Goal: Information Seeking & Learning: Compare options

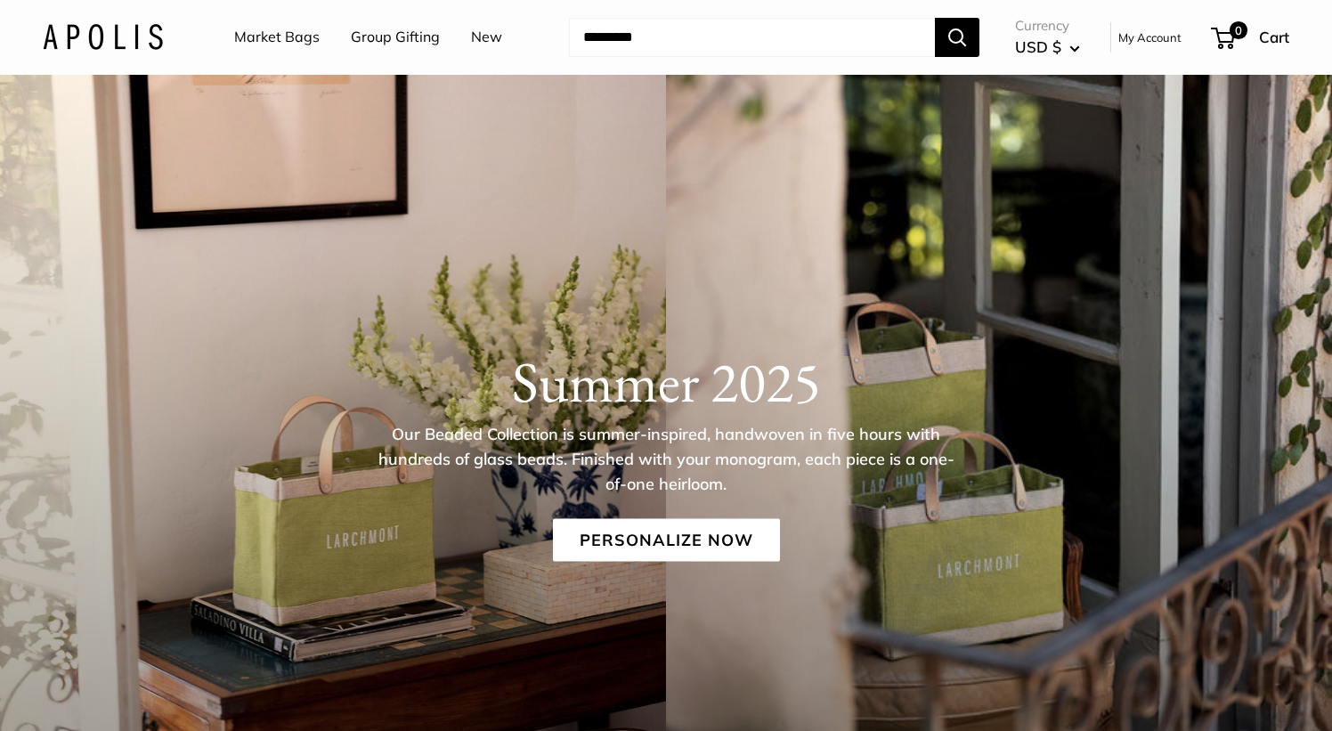
click at [255, 45] on link "Market Bags" at bounding box center [276, 37] width 85 height 27
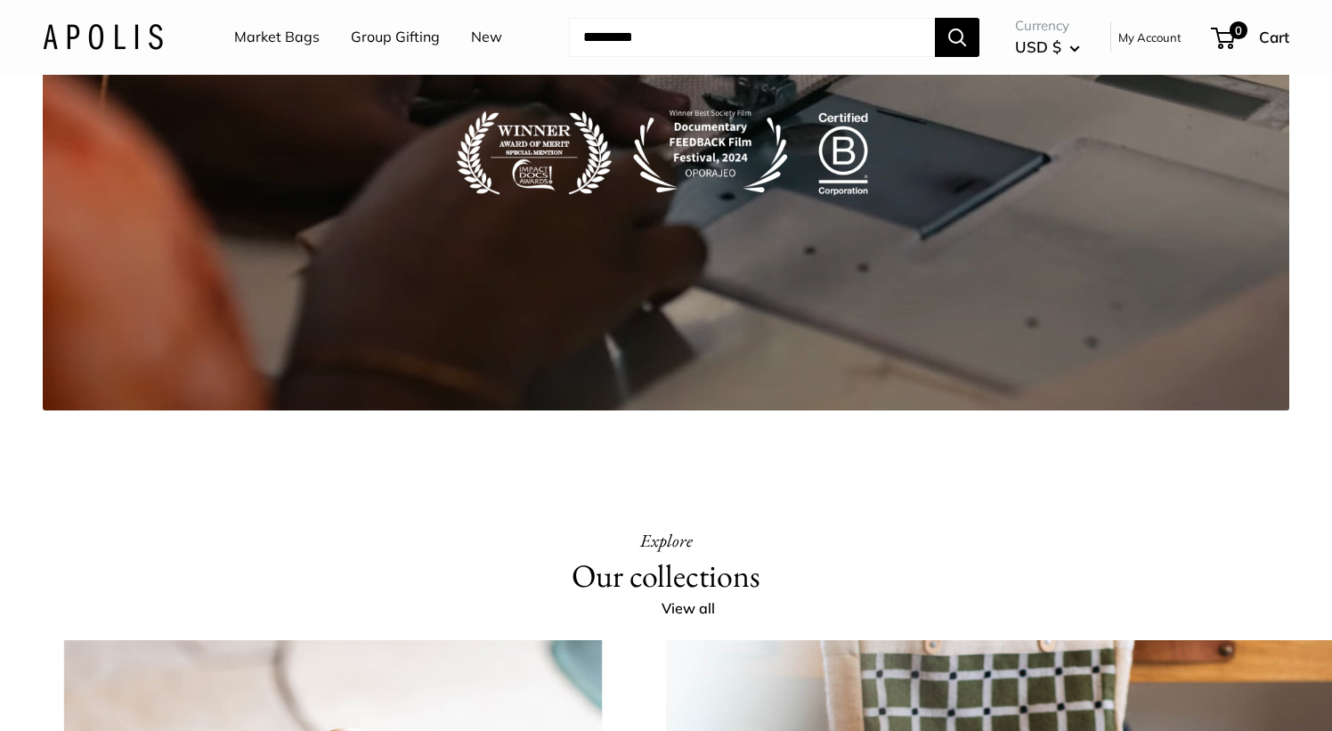
scroll to position [2768, 0]
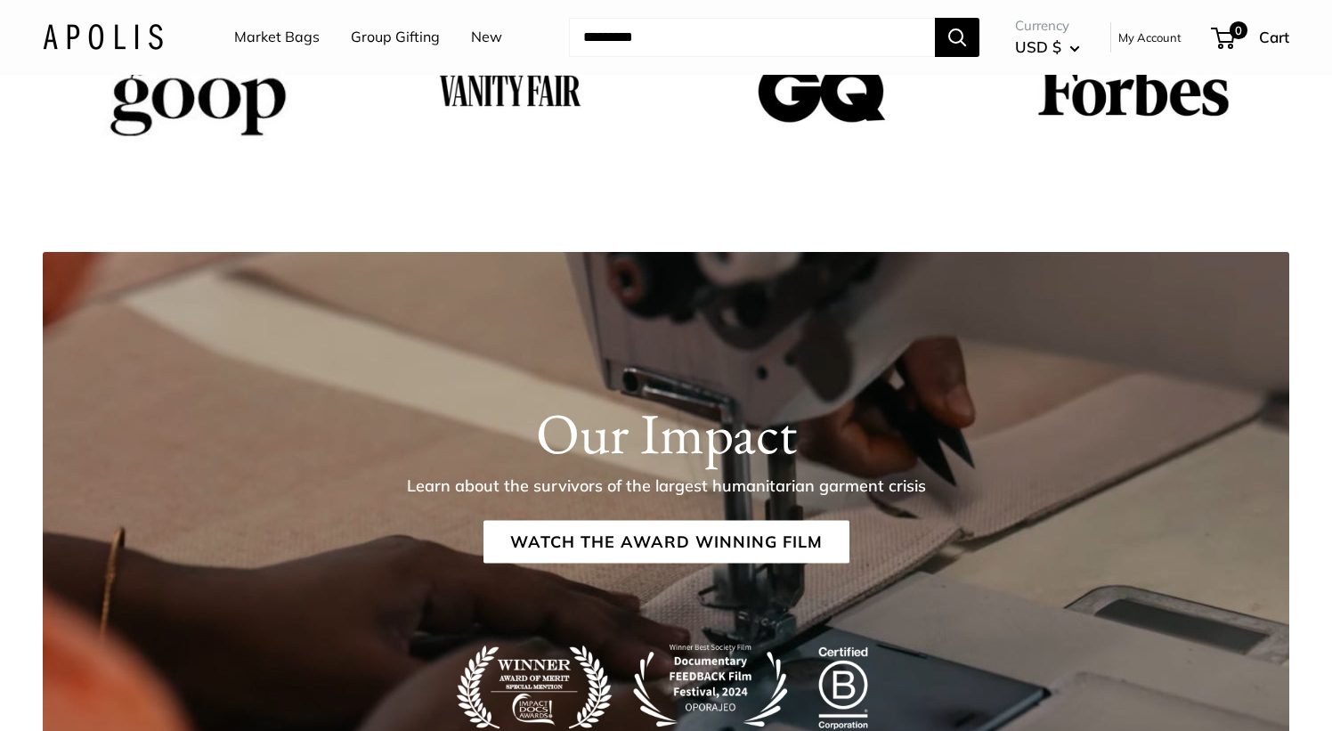
click at [274, 45] on link "Market Bags" at bounding box center [276, 37] width 85 height 27
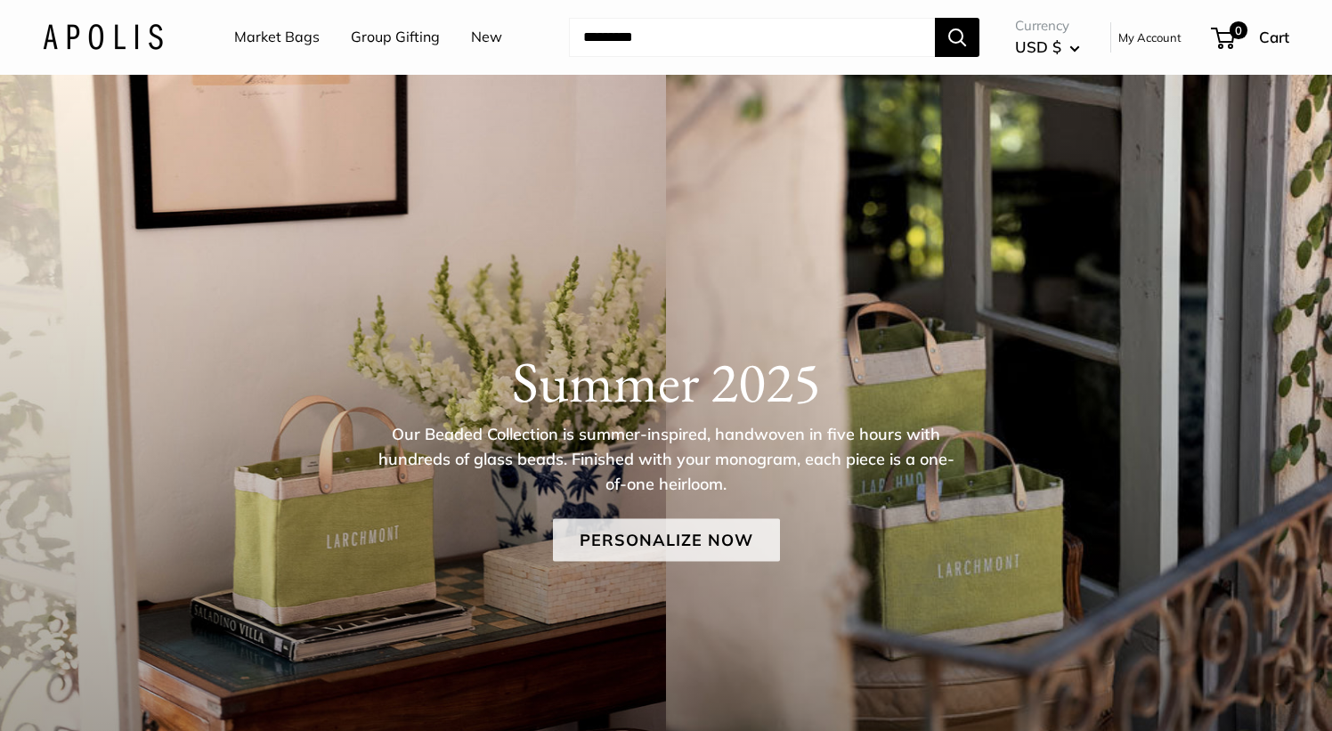
click at [628, 559] on link "Personalize Now" at bounding box center [666, 540] width 227 height 43
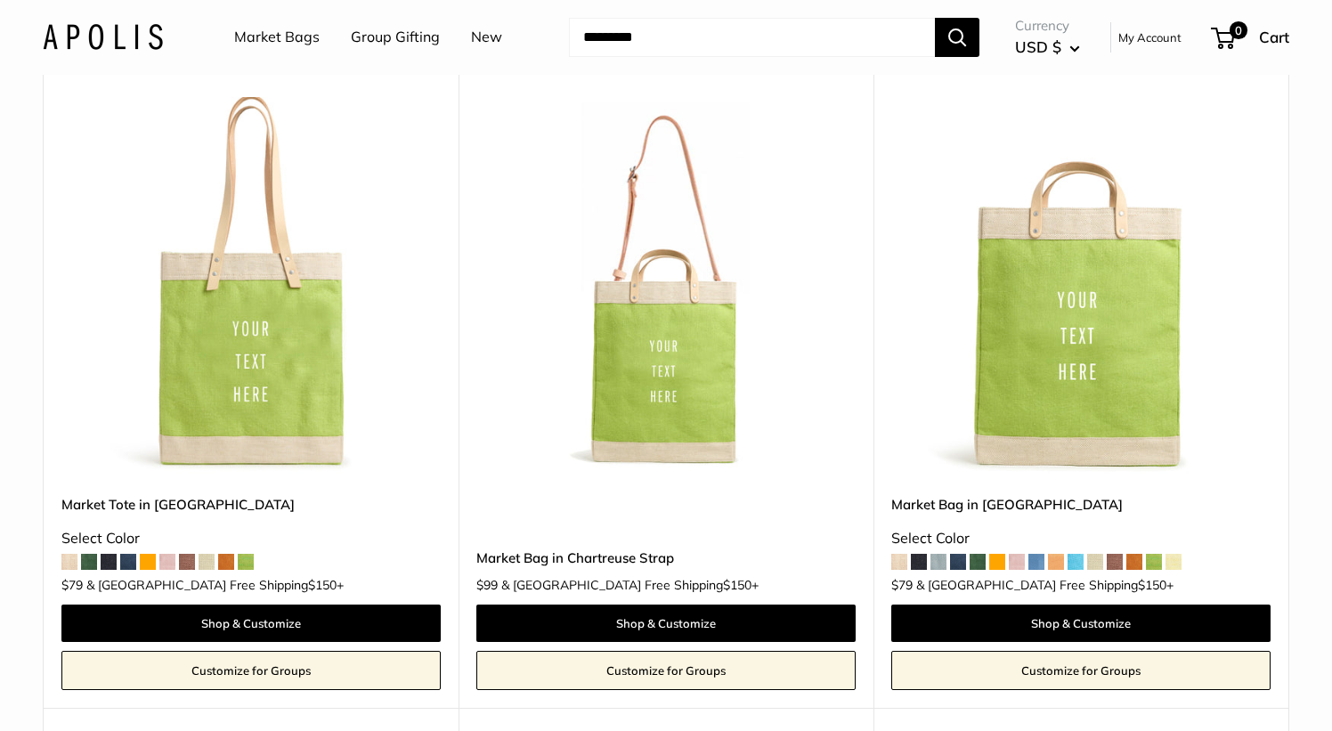
scroll to position [872, 0]
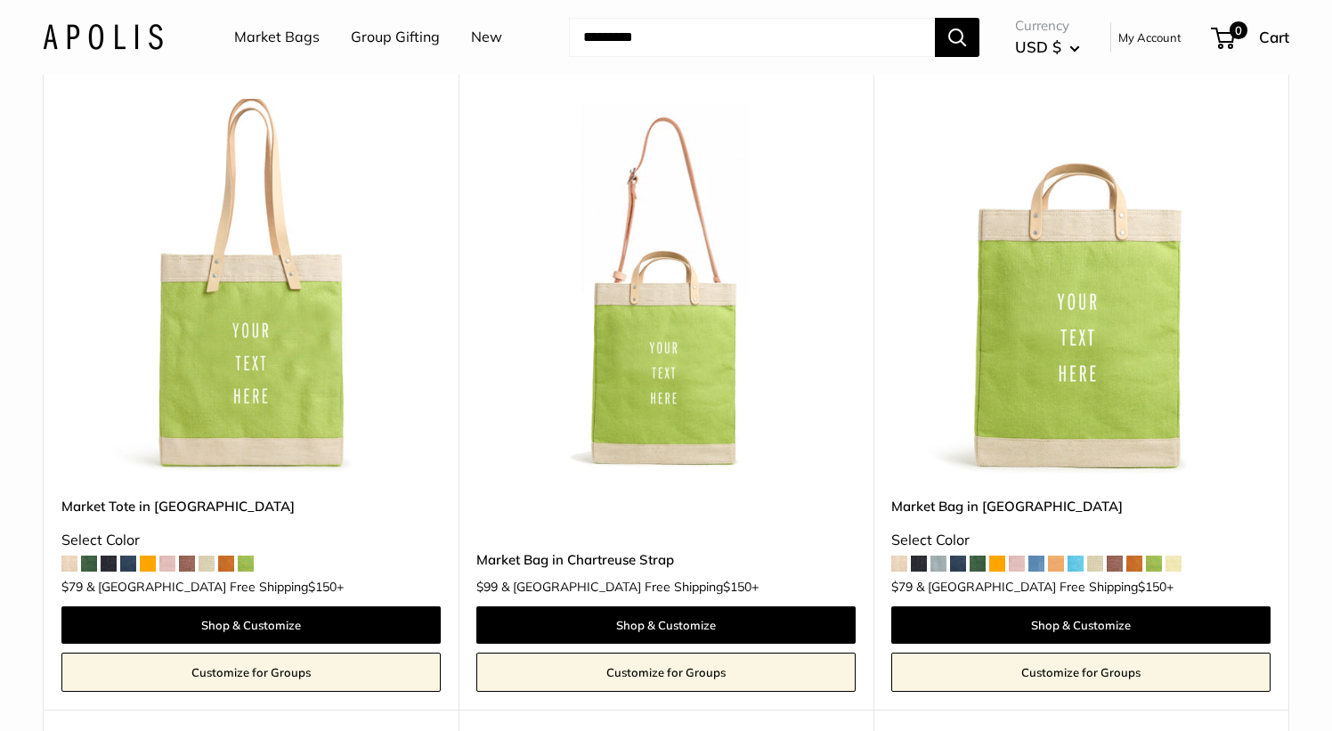
click at [0, 0] on img at bounding box center [0, 0] width 0 height 0
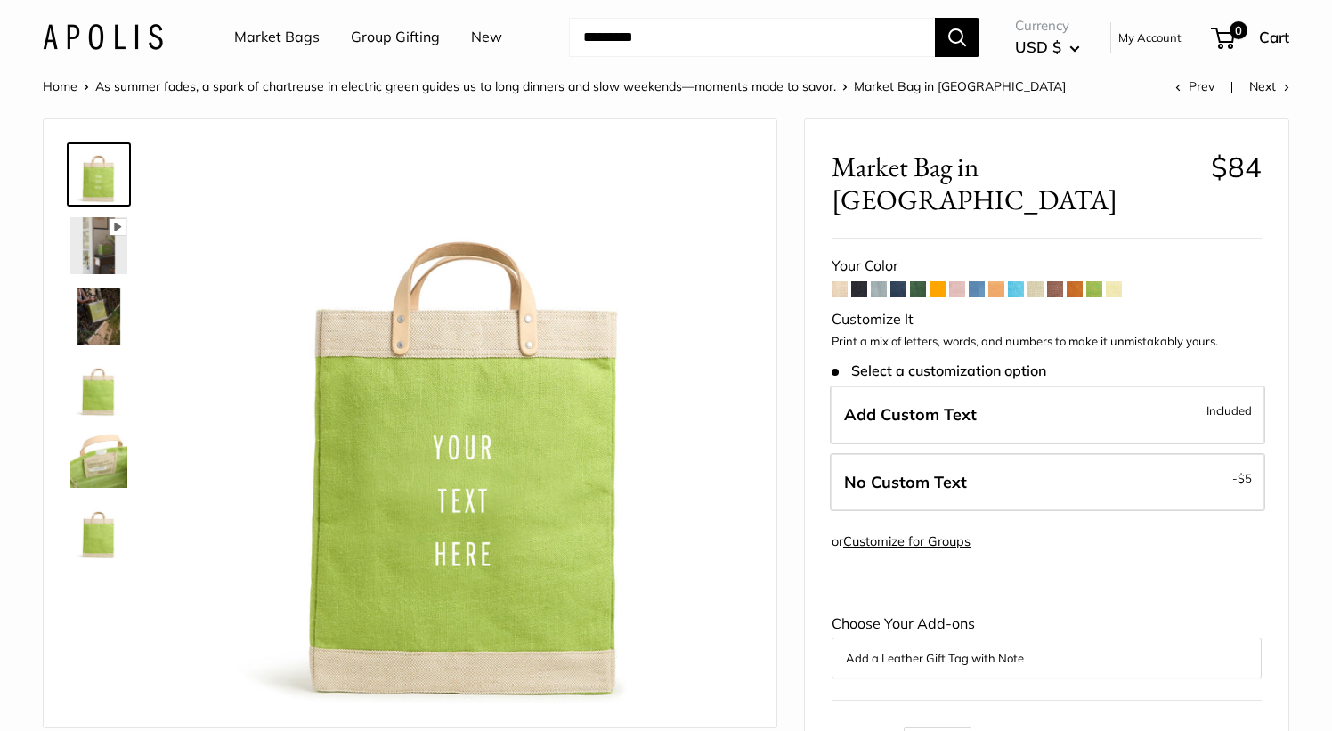
click at [916, 281] on span at bounding box center [918, 289] width 16 height 16
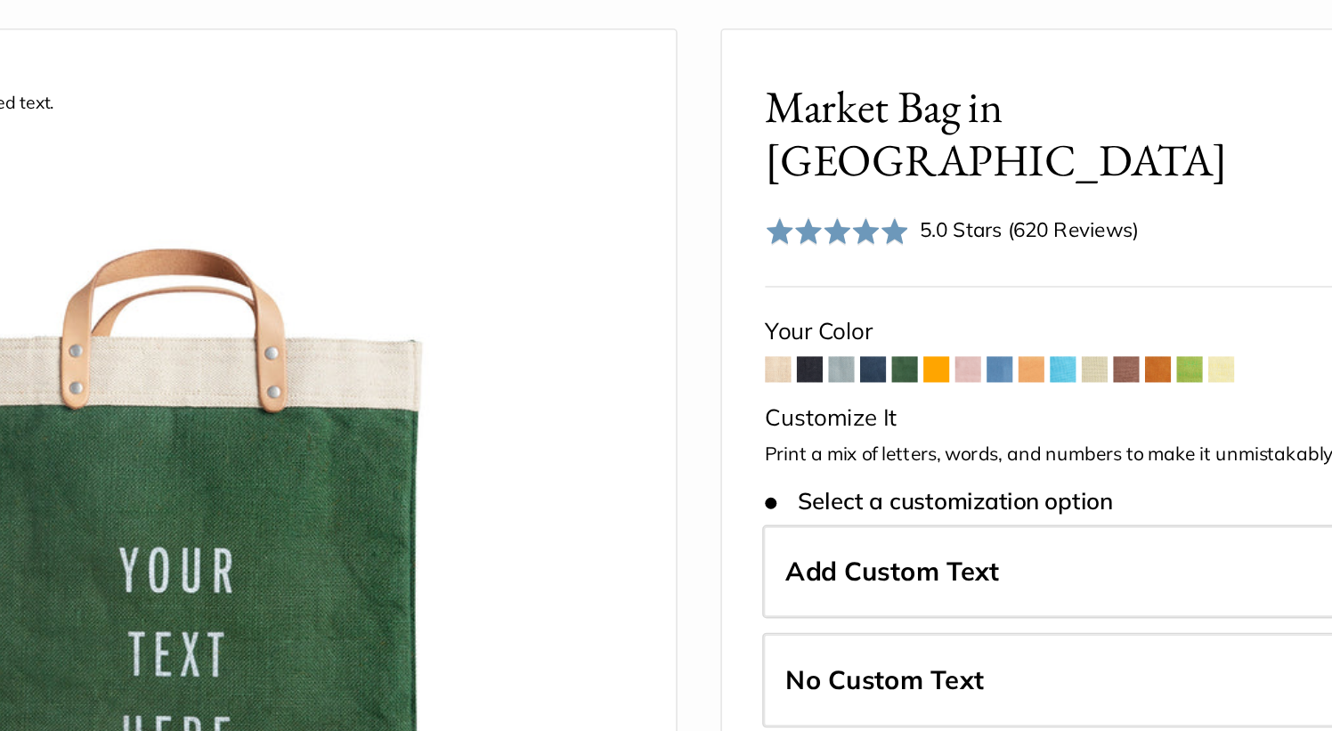
click at [863, 321] on span at bounding box center [859, 329] width 16 height 16
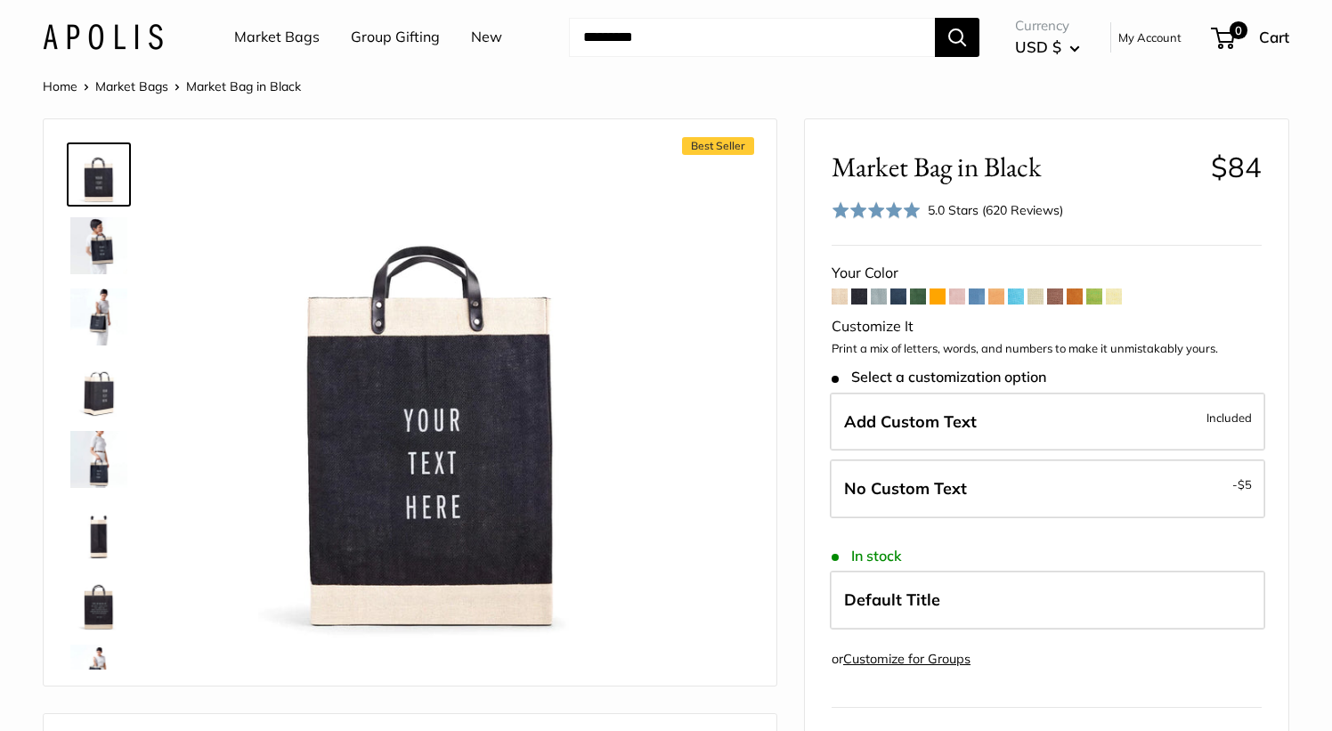
click at [844, 299] on span at bounding box center [839, 296] width 16 height 16
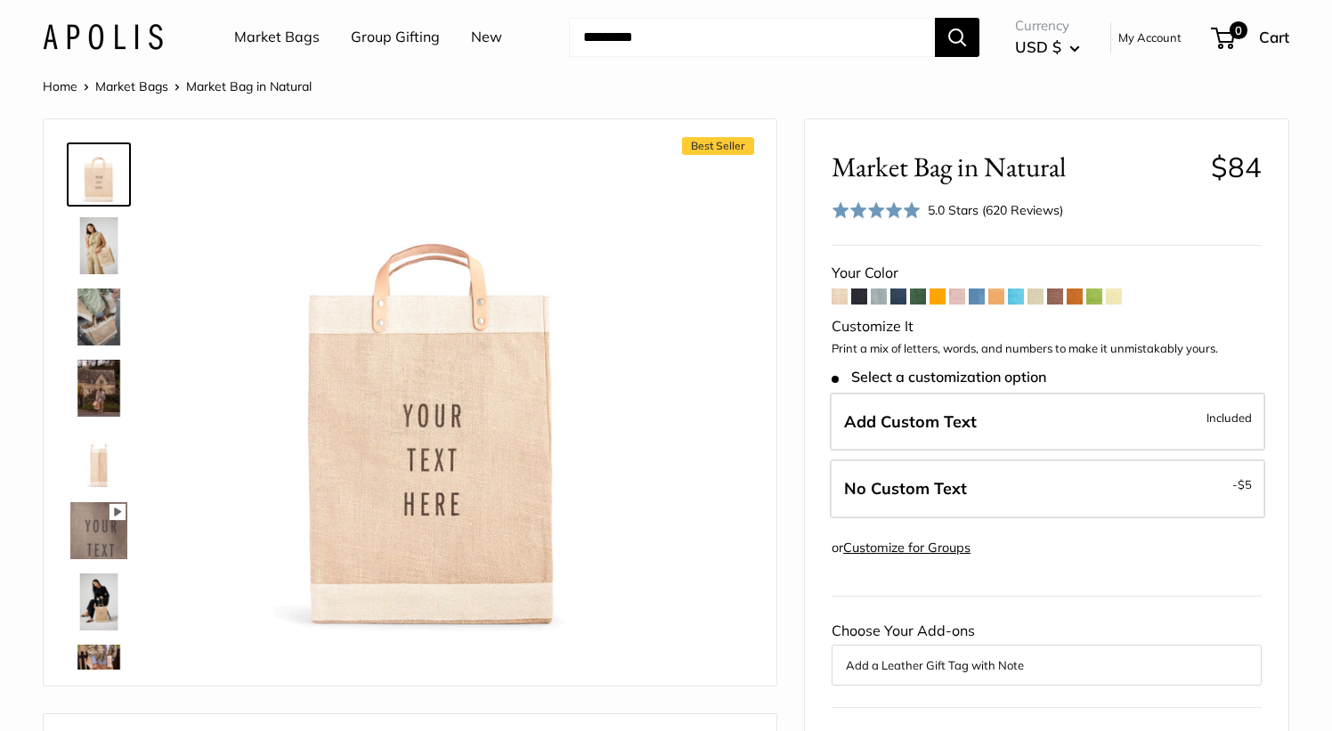
click at [859, 297] on span at bounding box center [859, 296] width 16 height 16
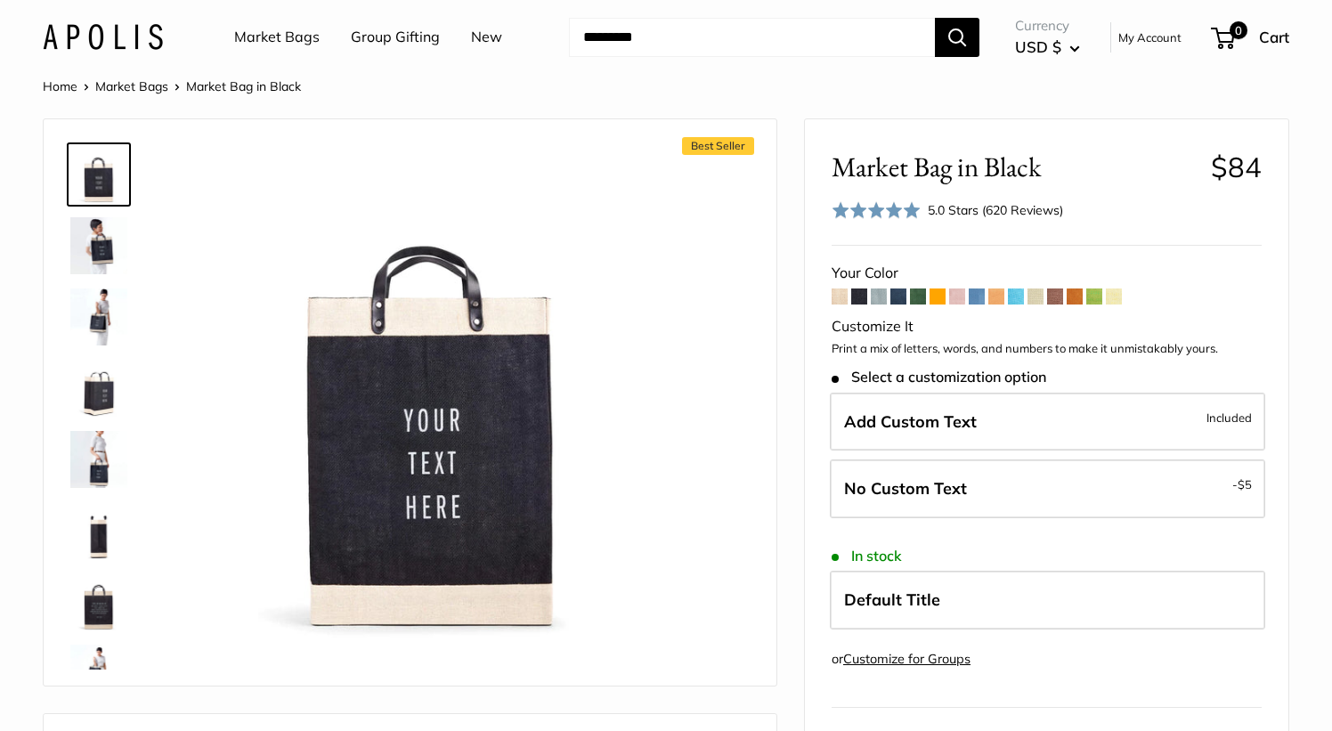
click at [880, 297] on span at bounding box center [879, 296] width 16 height 16
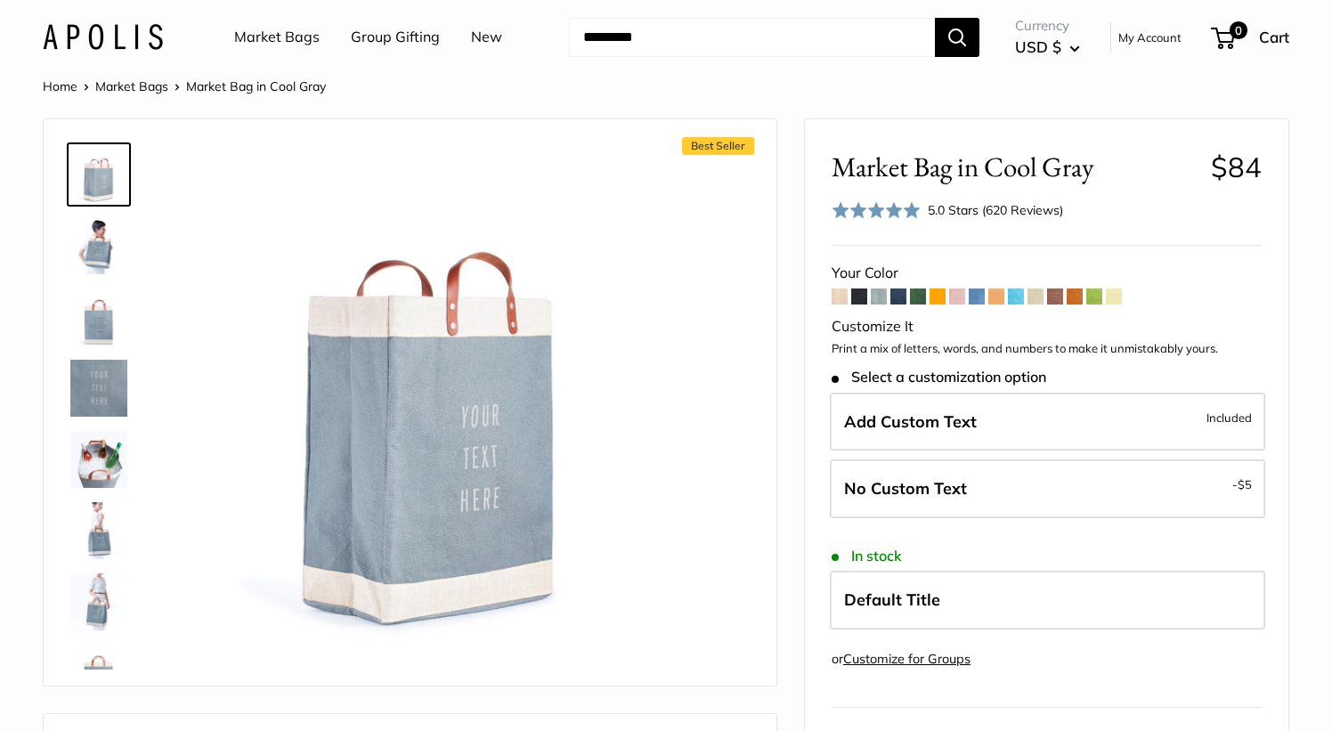
click at [901, 297] on span at bounding box center [898, 296] width 16 height 16
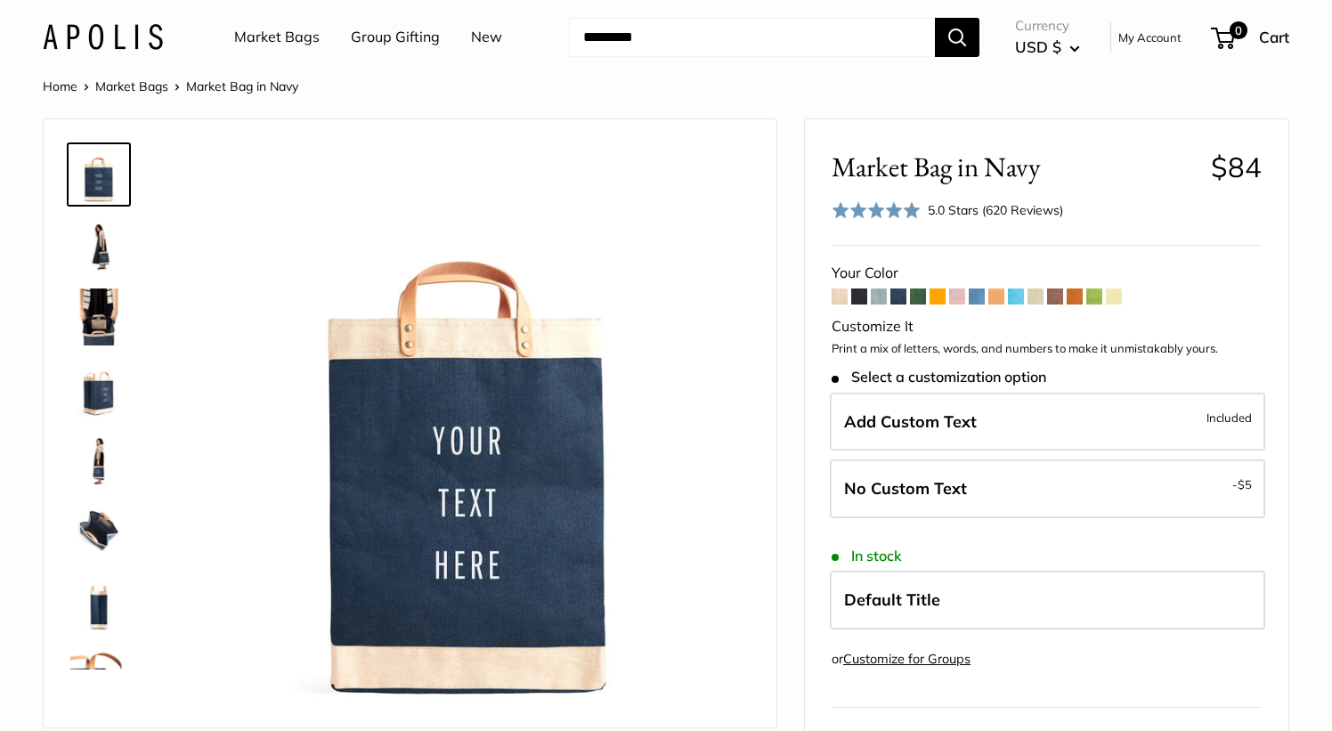
click at [924, 292] on span at bounding box center [918, 296] width 16 height 16
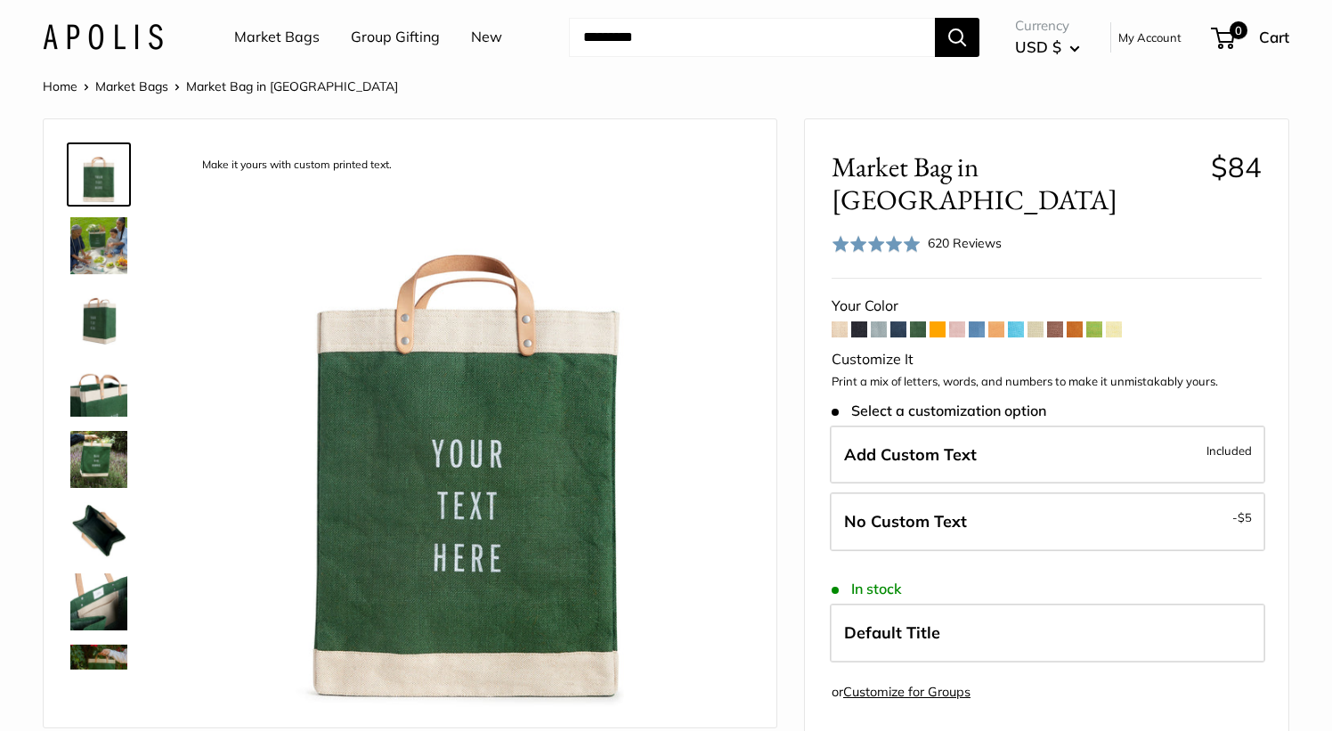
click at [940, 321] on span at bounding box center [937, 329] width 16 height 16
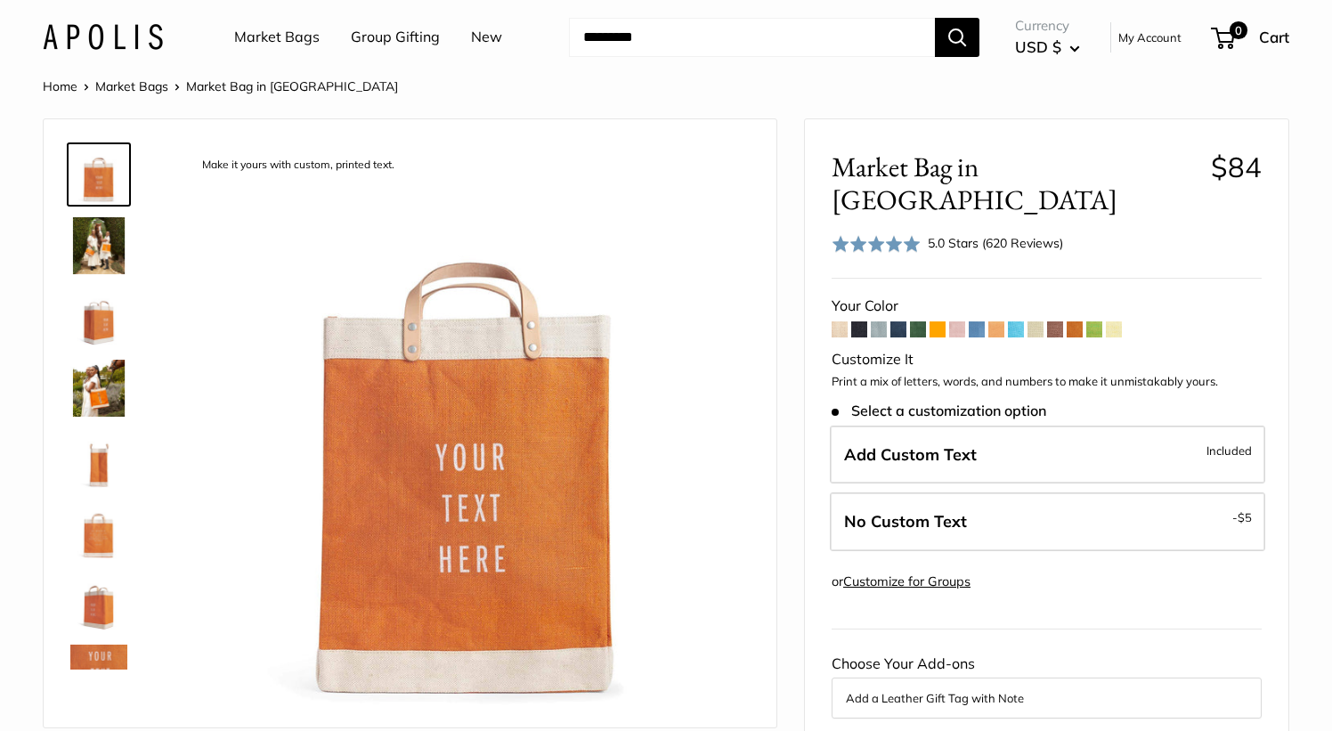
click at [1114, 321] on span at bounding box center [1114, 329] width 16 height 16
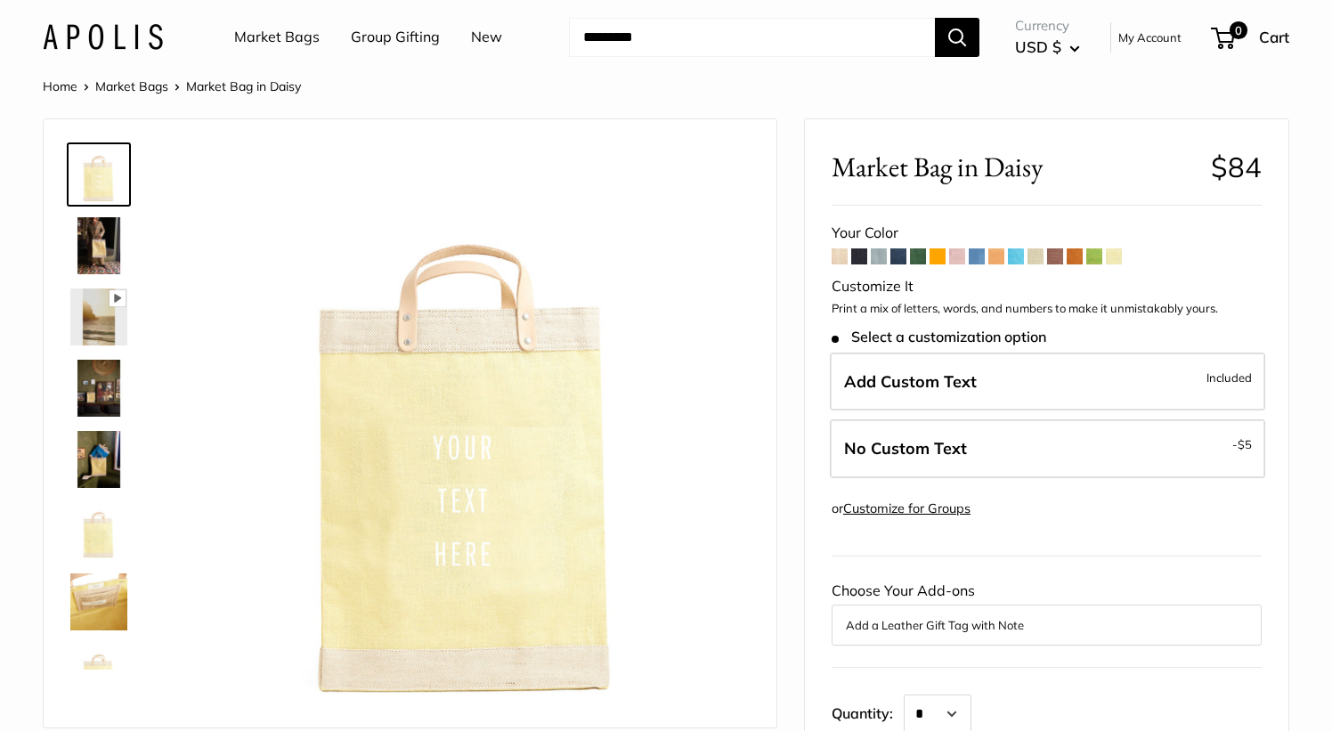
click at [1092, 260] on span at bounding box center [1094, 256] width 16 height 16
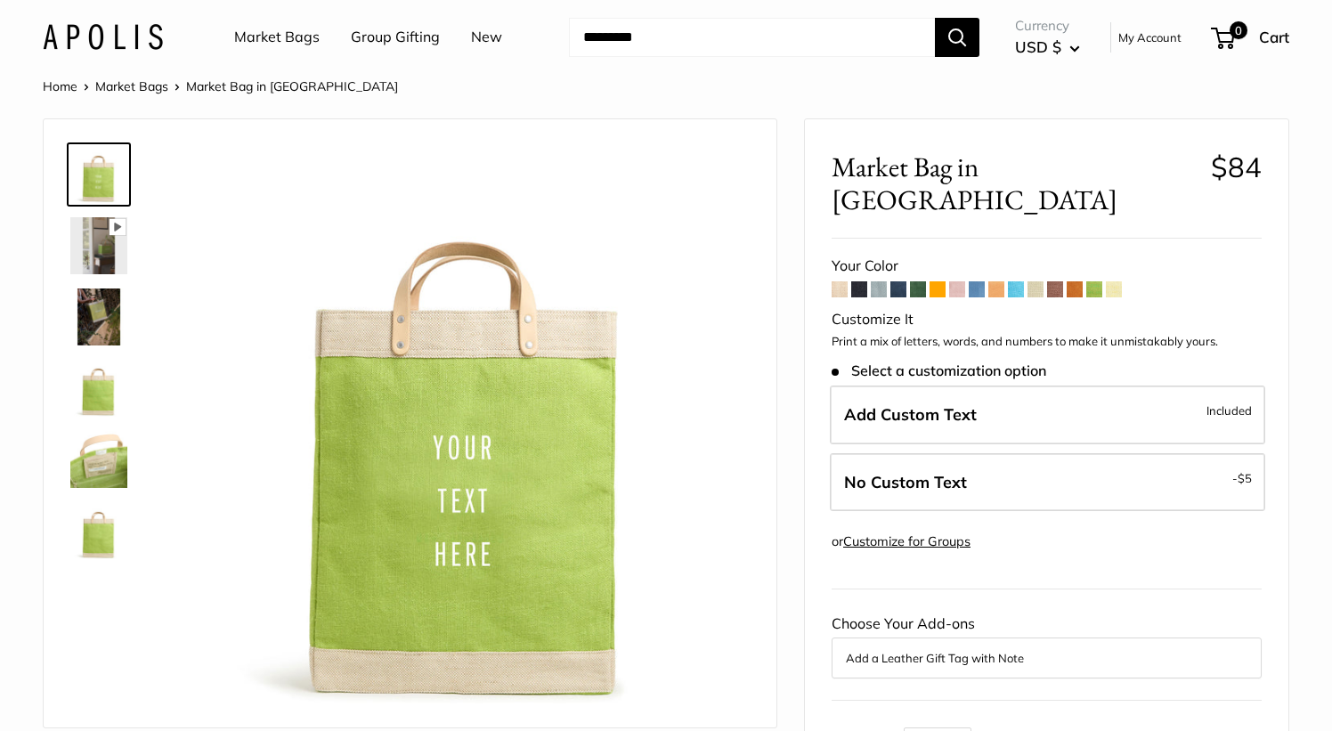
click at [1074, 281] on span at bounding box center [1074, 289] width 16 height 16
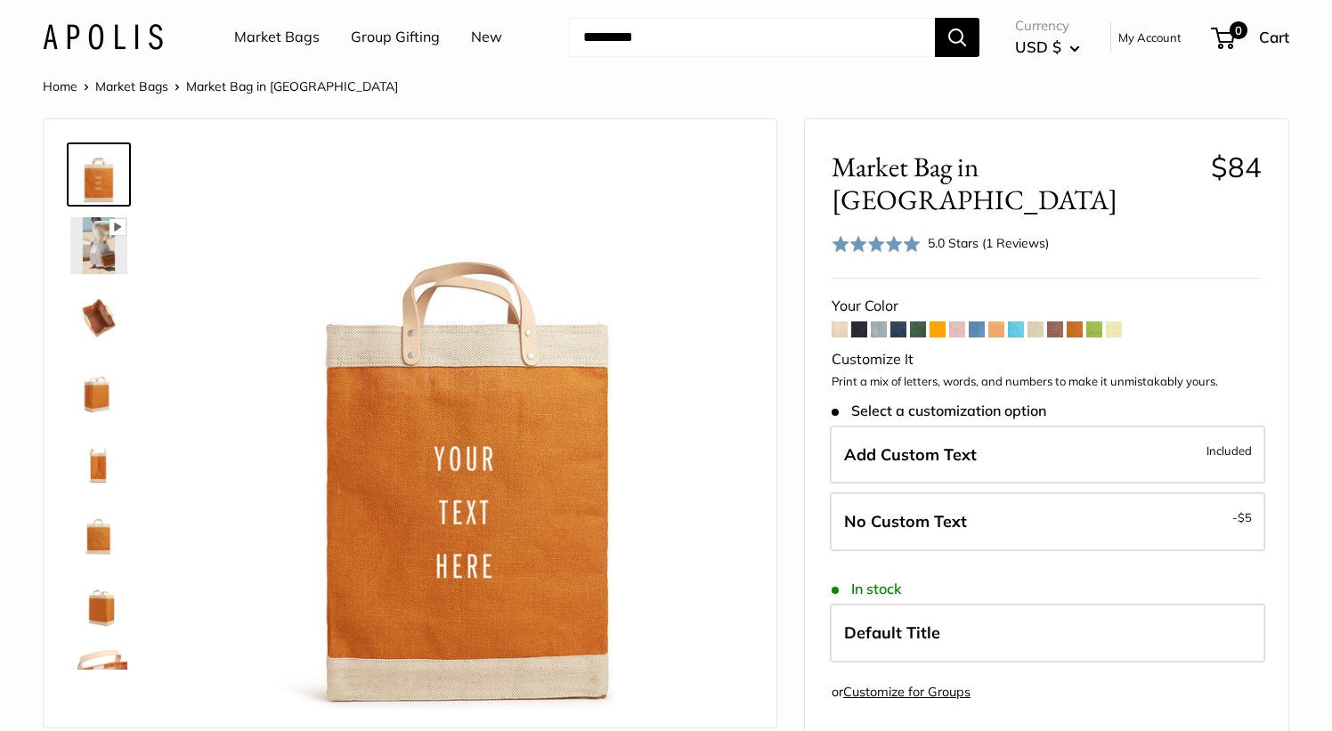
click at [1037, 321] on span at bounding box center [1035, 329] width 16 height 16
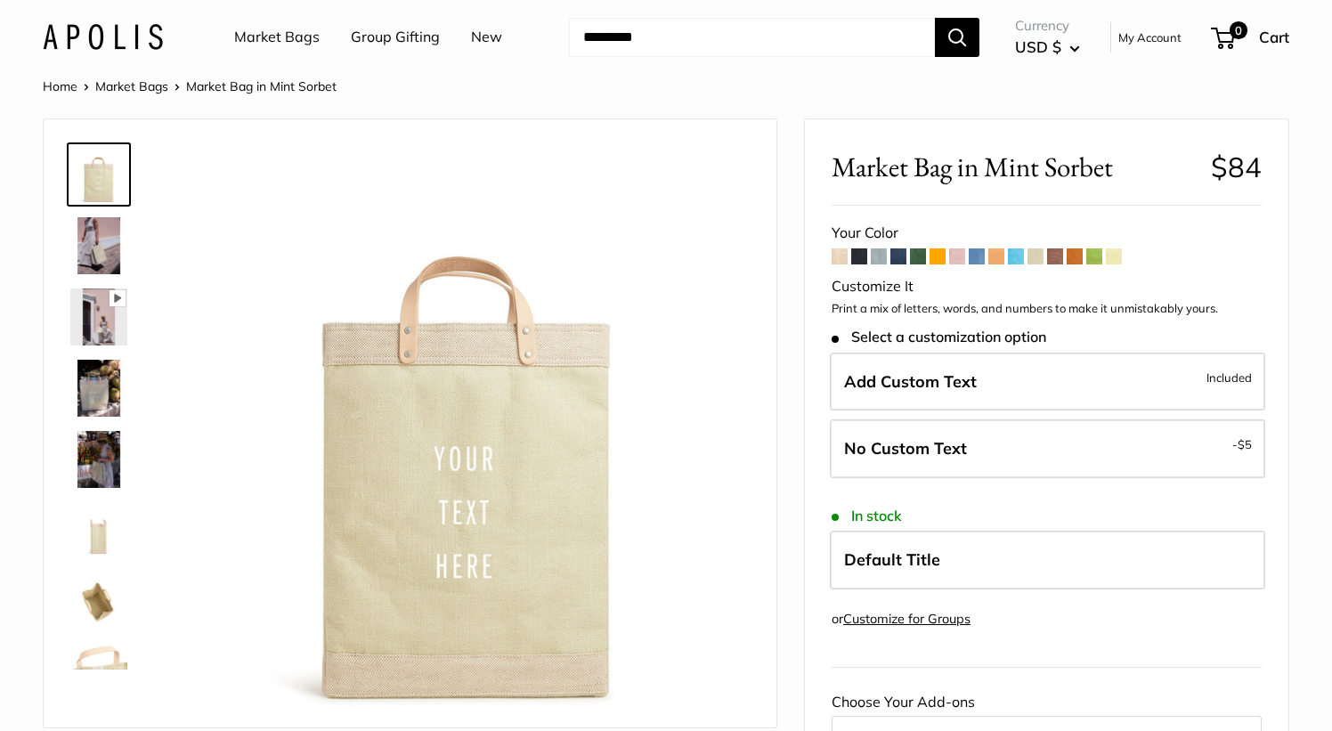
click at [982, 261] on span at bounding box center [977, 256] width 16 height 16
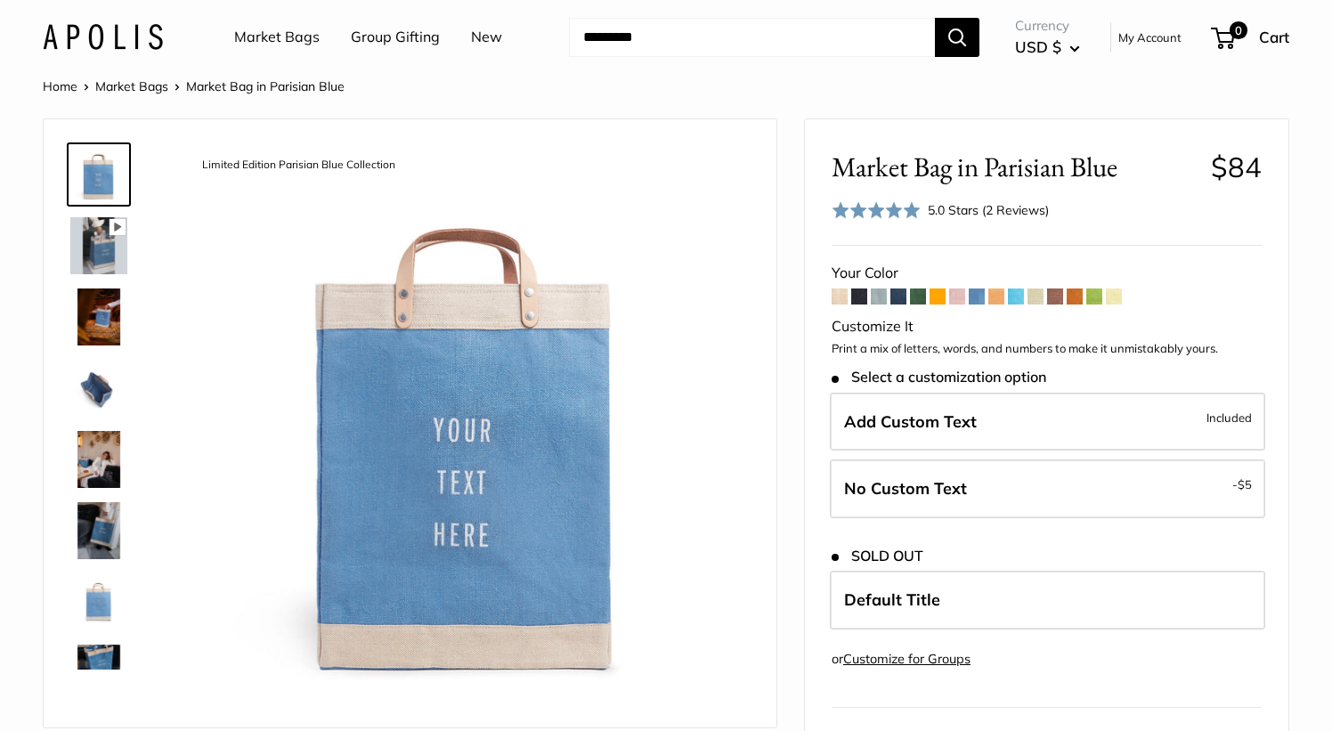
click at [863, 304] on span at bounding box center [859, 296] width 16 height 16
